Goal: Information Seeking & Learning: Learn about a topic

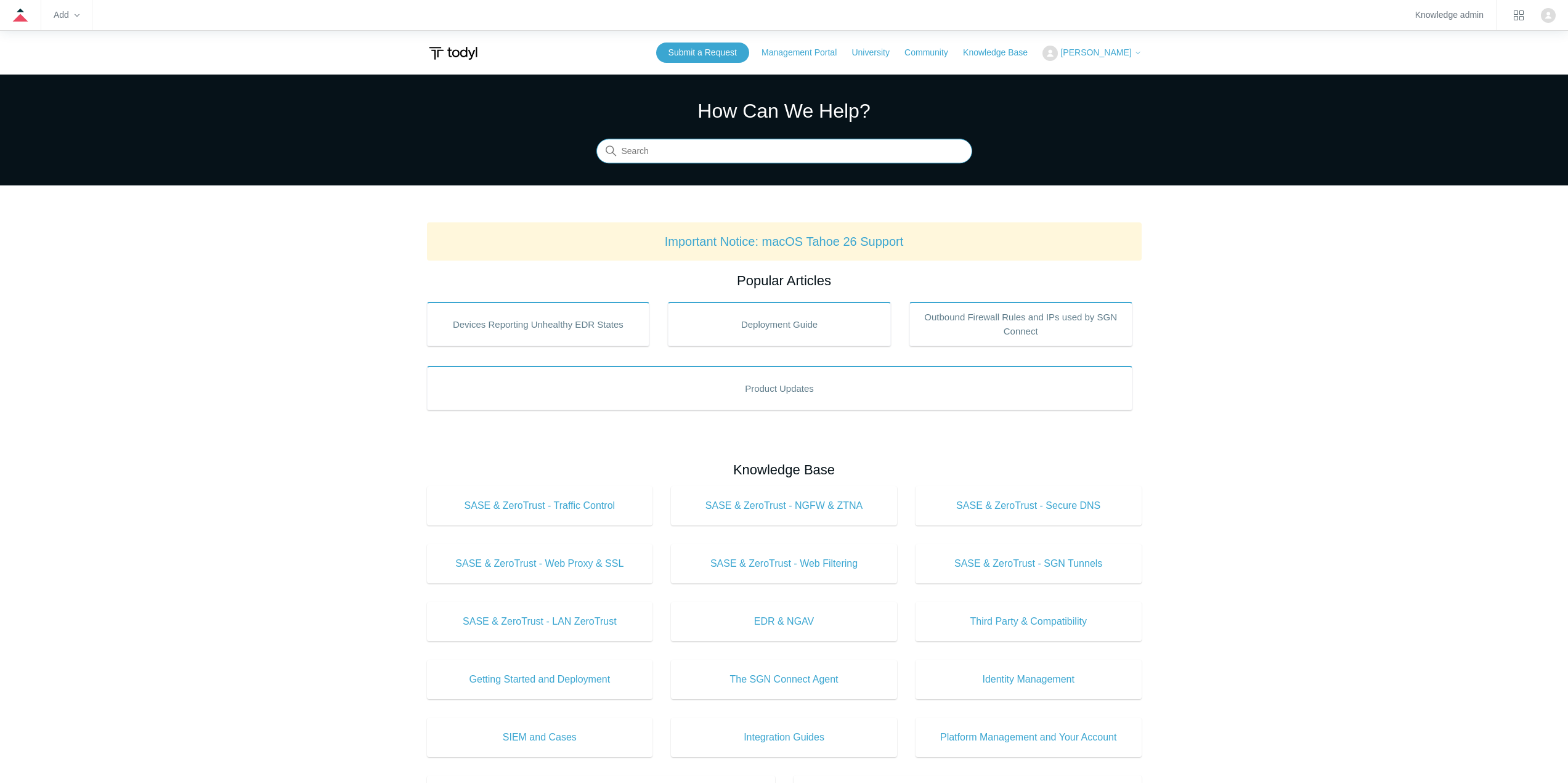
click at [654, 151] on input "Search" at bounding box center [784, 151] width 376 height 25
type input "rdp"
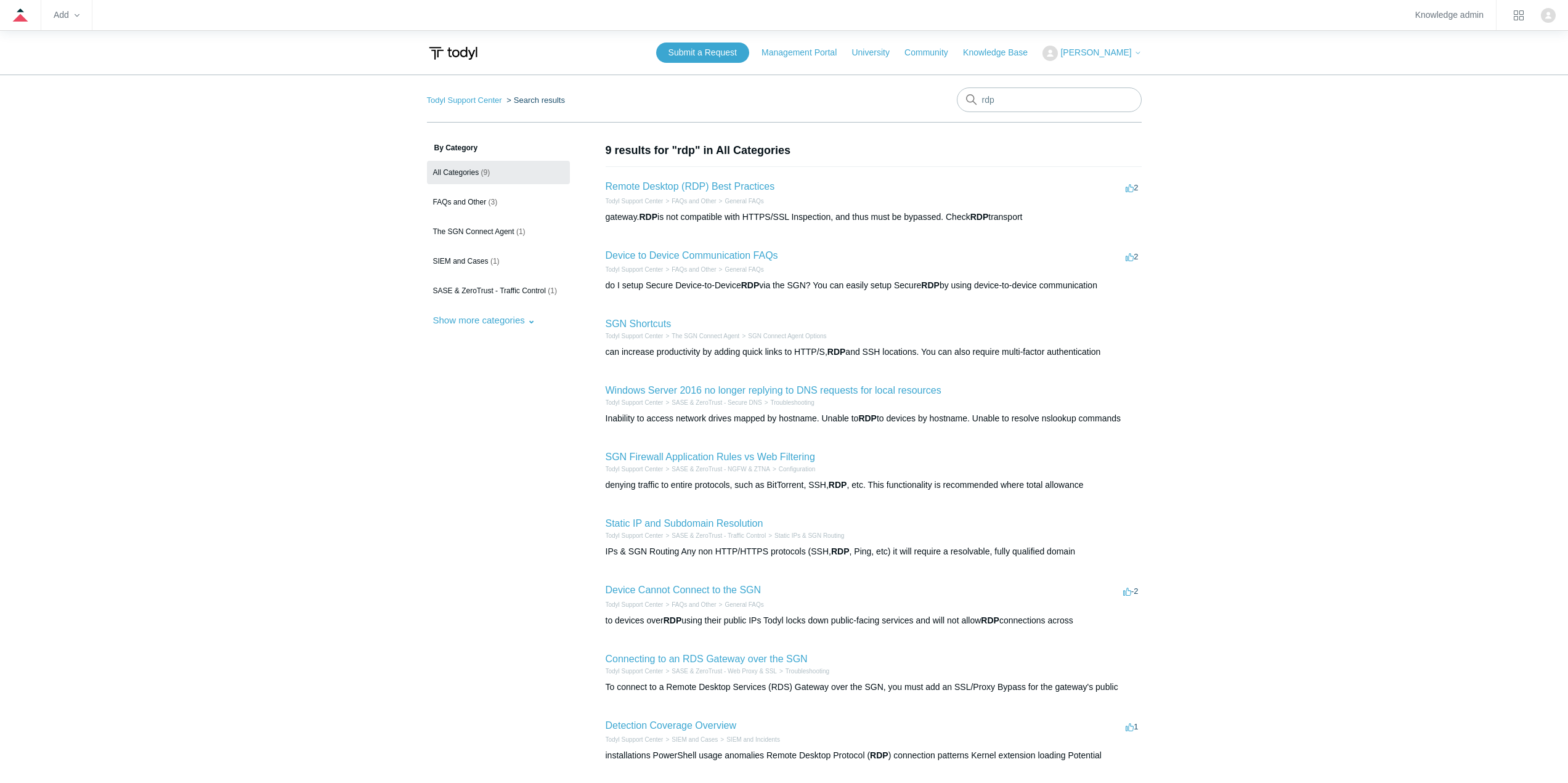
click at [720, 180] on h2 "Remote Desktop (RDP) Best Practices" at bounding box center [691, 187] width 170 height 15
click at [722, 182] on link "Remote Desktop (RDP) Best Practices" at bounding box center [691, 186] width 170 height 11
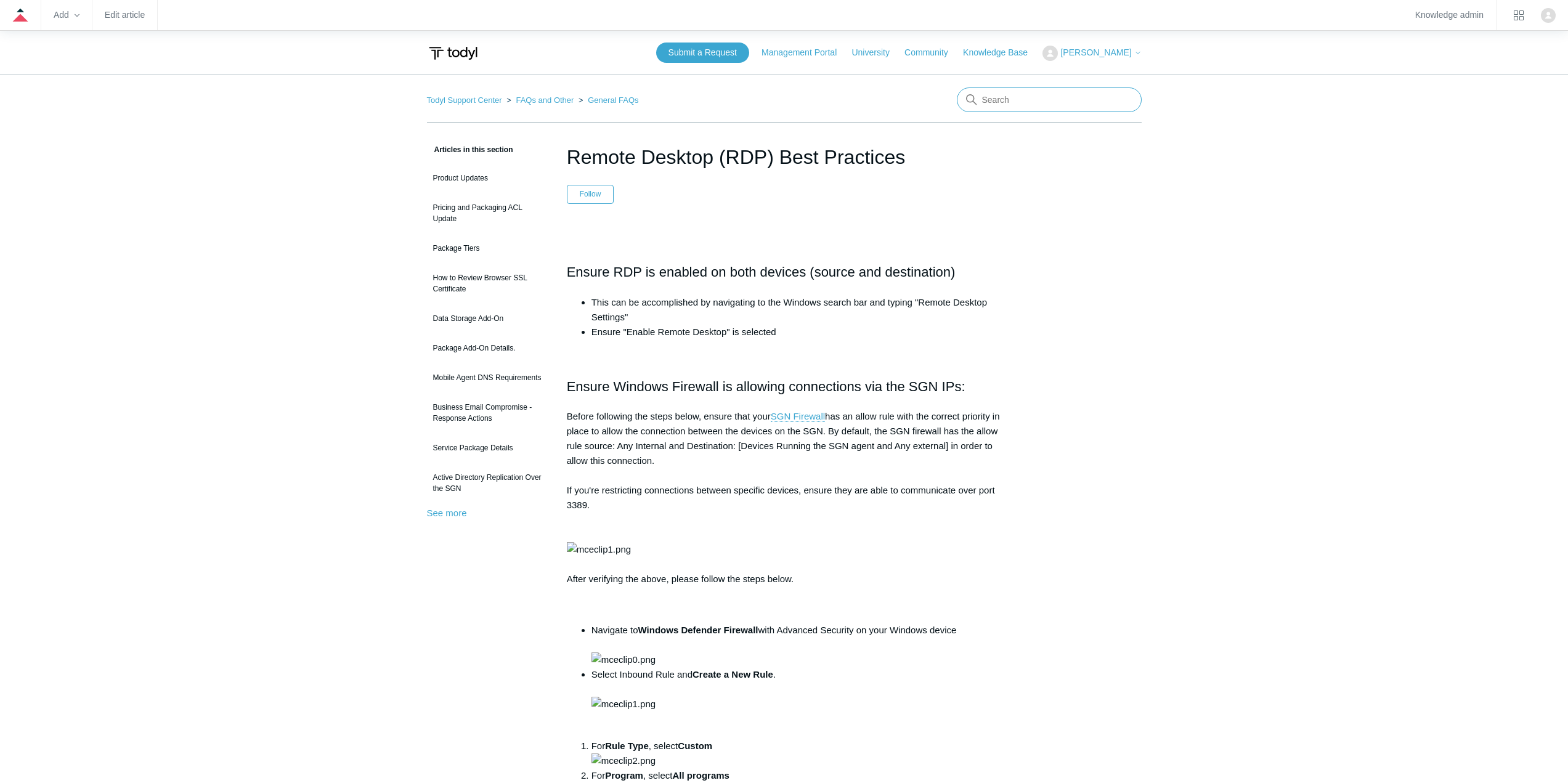
click at [1020, 107] on input "Search" at bounding box center [1049, 99] width 185 height 25
type input "rds gateway"
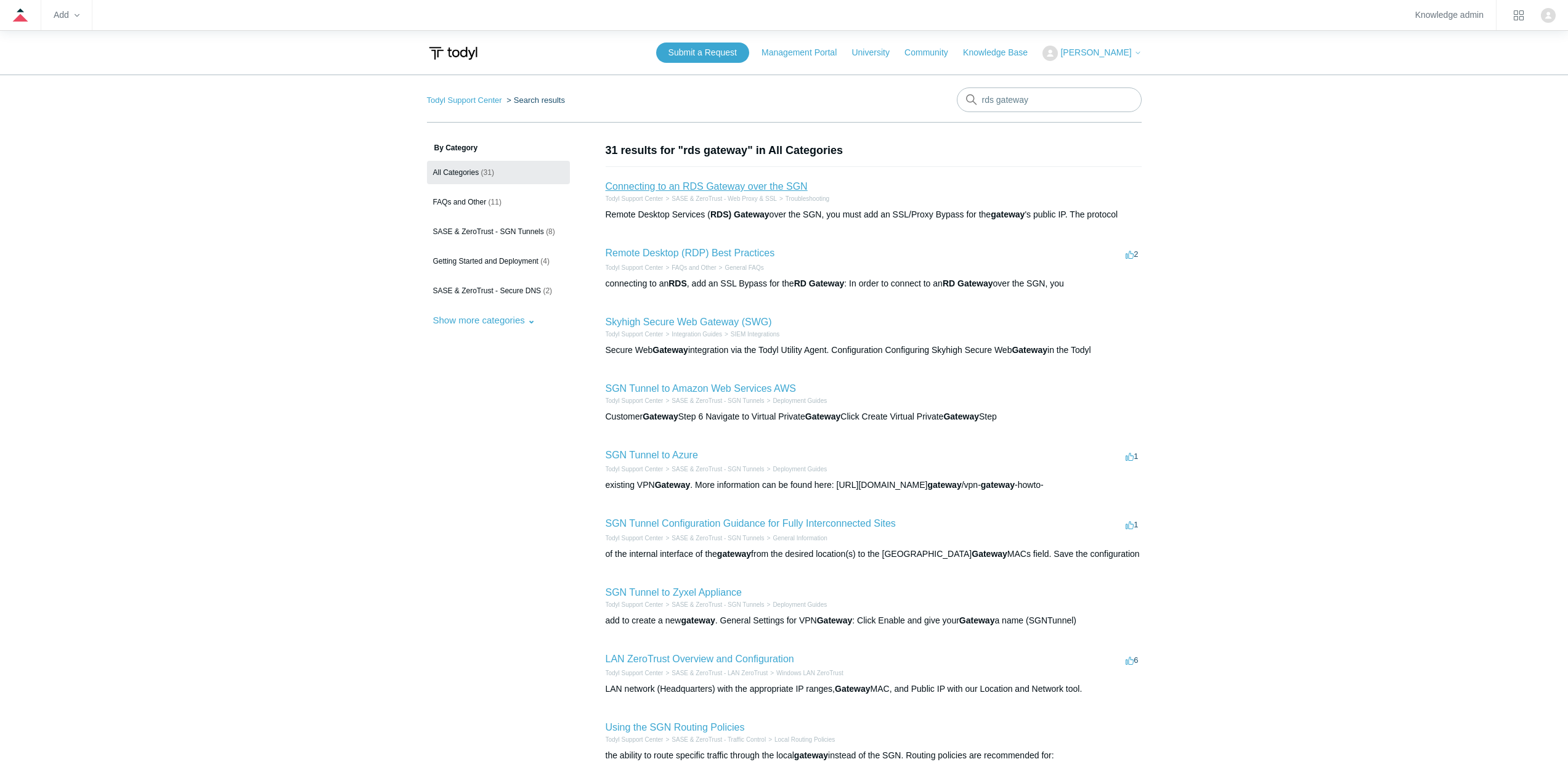
click at [788, 184] on link "Connecting to an RDS Gateway over the SGN" at bounding box center [707, 186] width 202 height 11
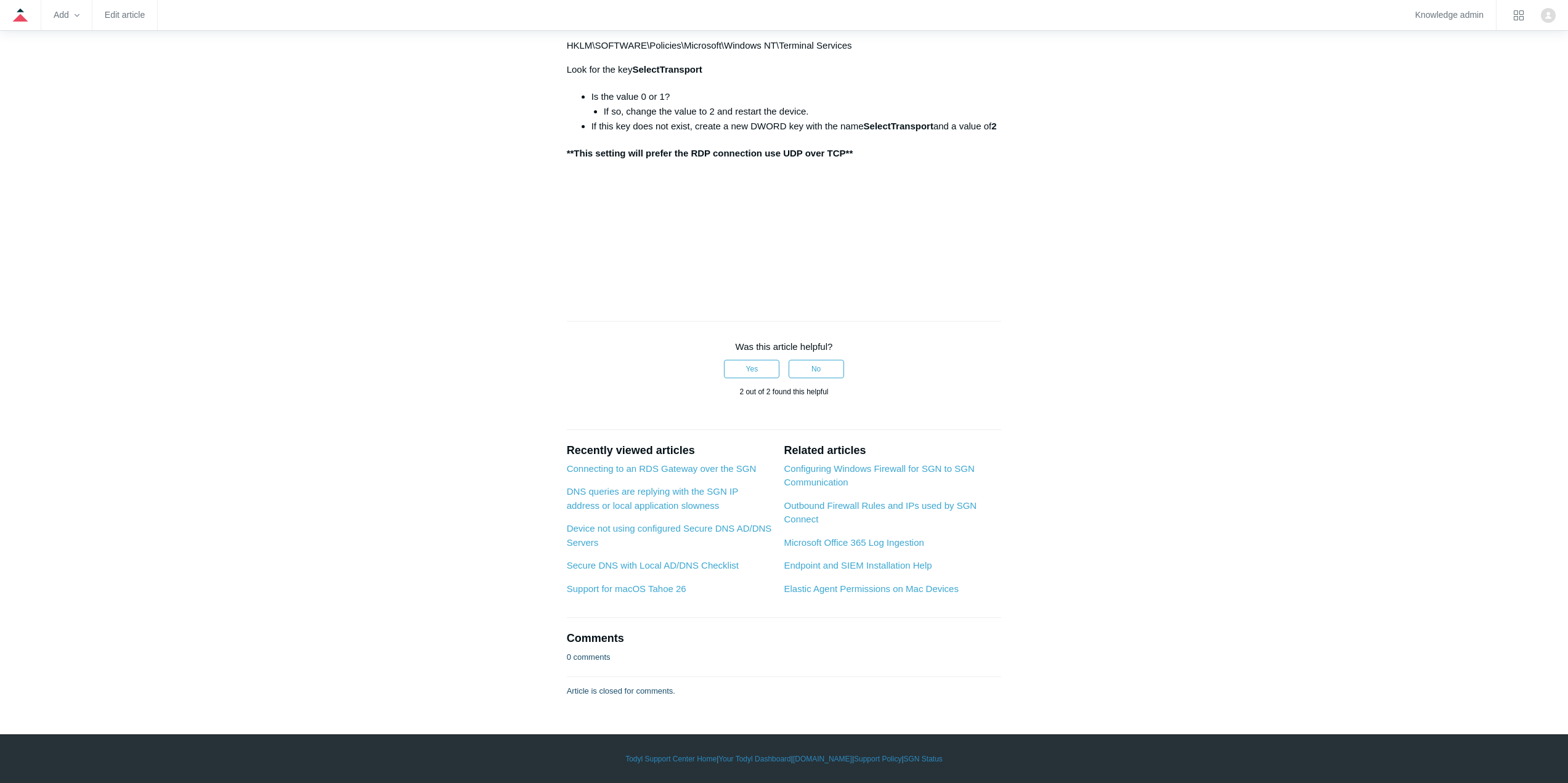
scroll to position [1541, 0]
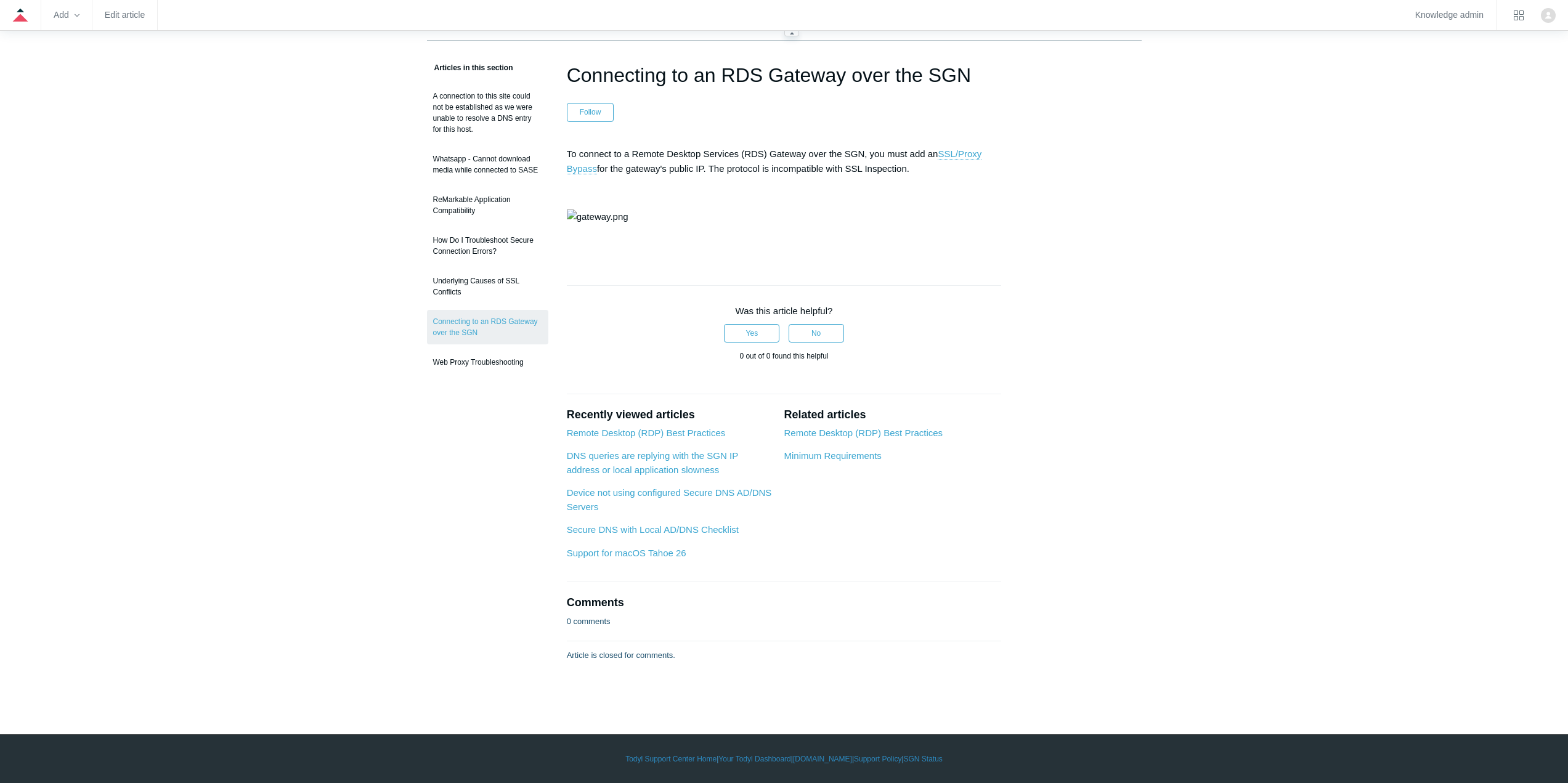
scroll to position [151, 0]
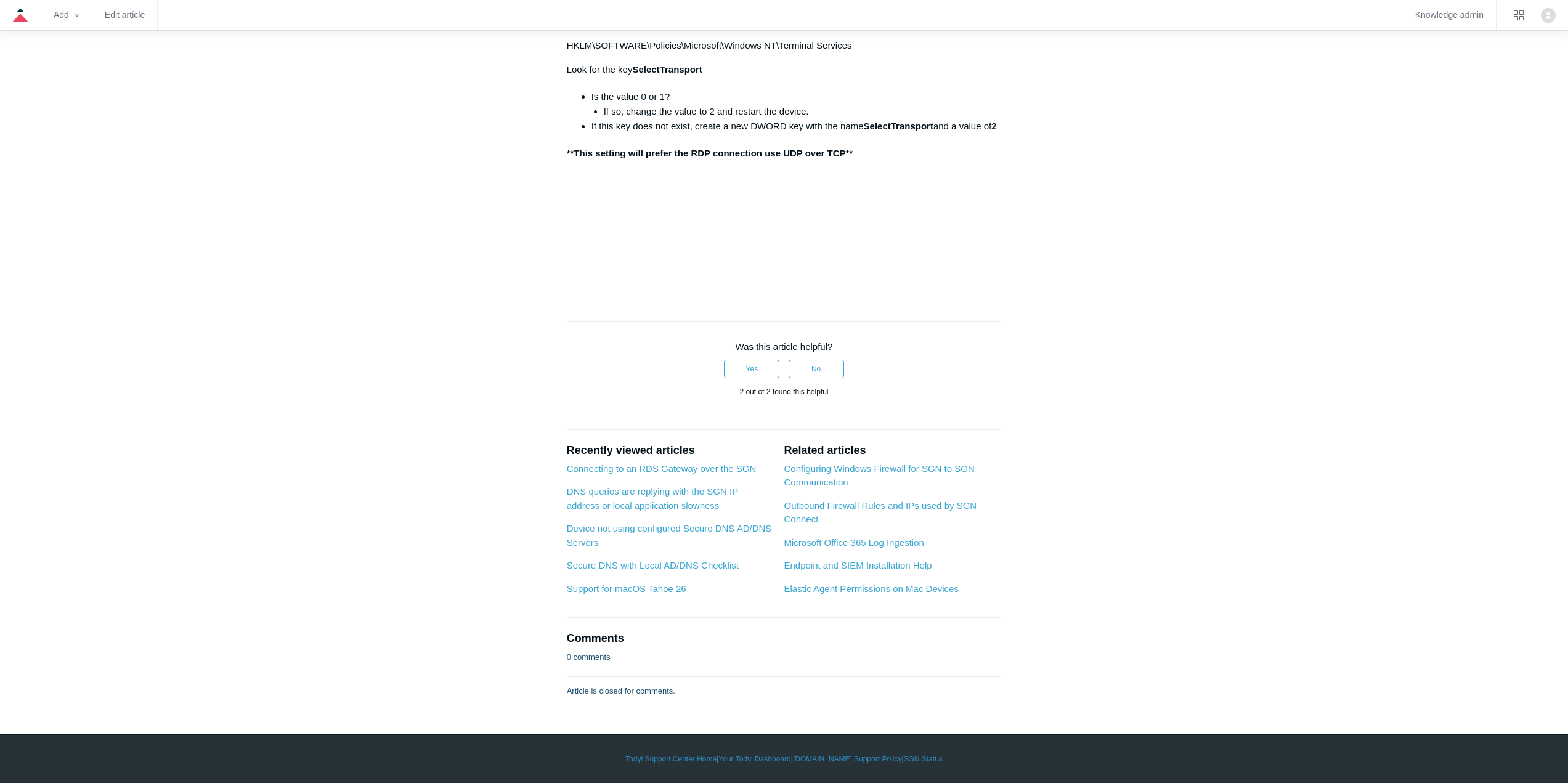
scroll to position [1624, 0]
